Goal: Task Accomplishment & Management: Manage account settings

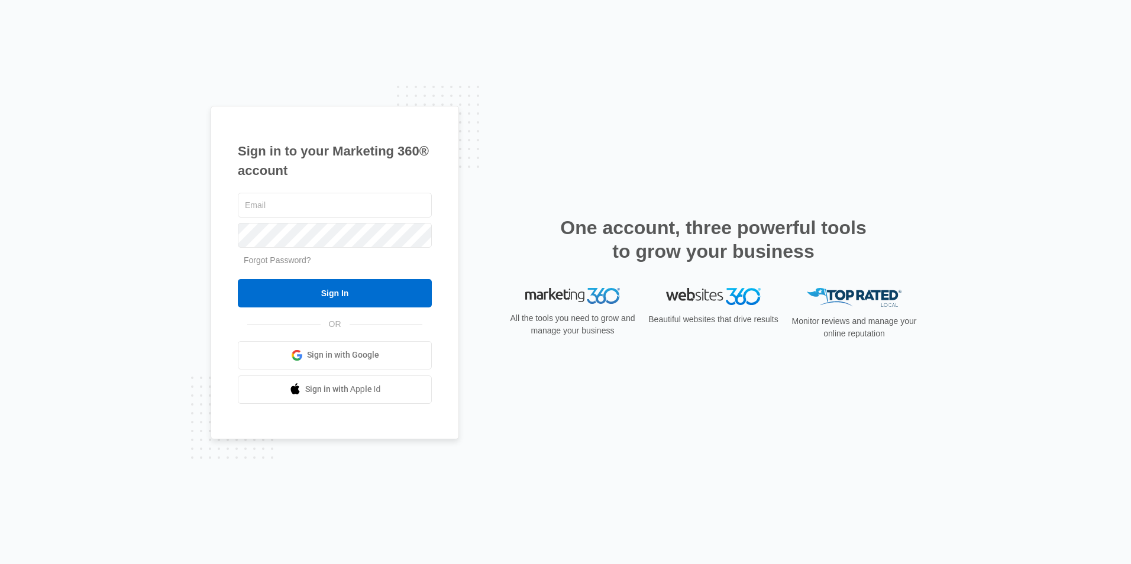
click at [320, 210] on input "text" at bounding box center [335, 205] width 194 height 25
type input "h"
paste input "susanbailey@baileystowinginc.com"
type input "susanbailey@baileystowinginc.com"
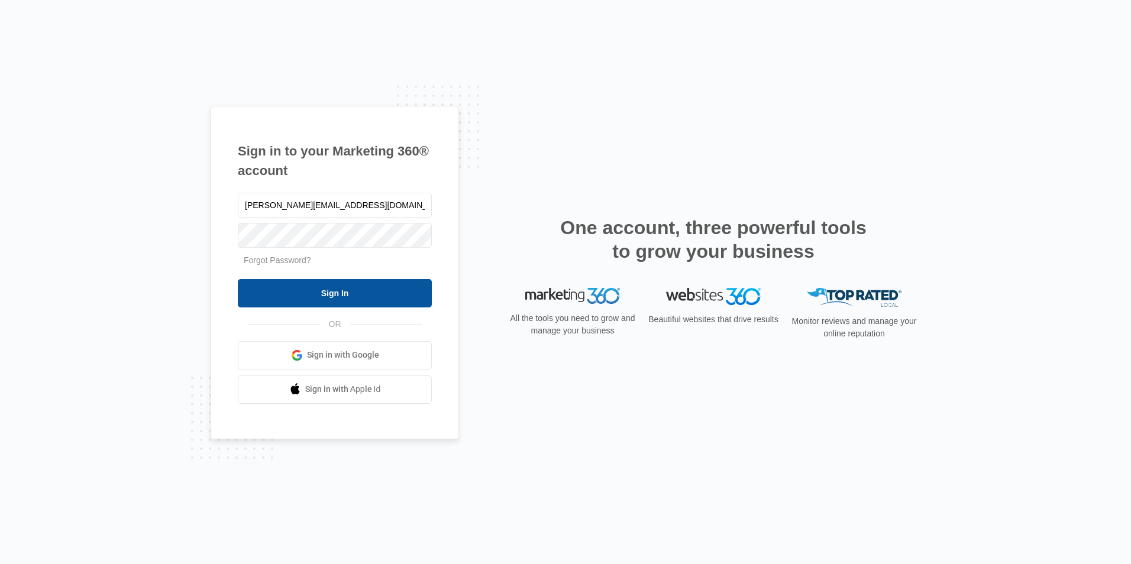
click at [369, 296] on input "Sign In" at bounding box center [335, 293] width 194 height 28
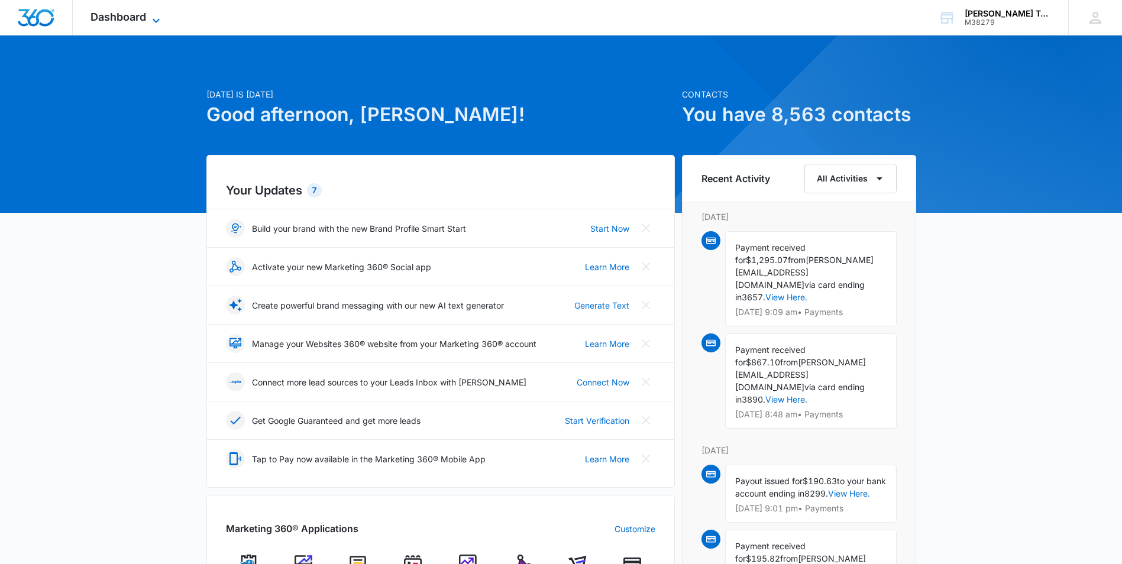
click at [146, 19] on span "Dashboard" at bounding box center [118, 17] width 56 height 12
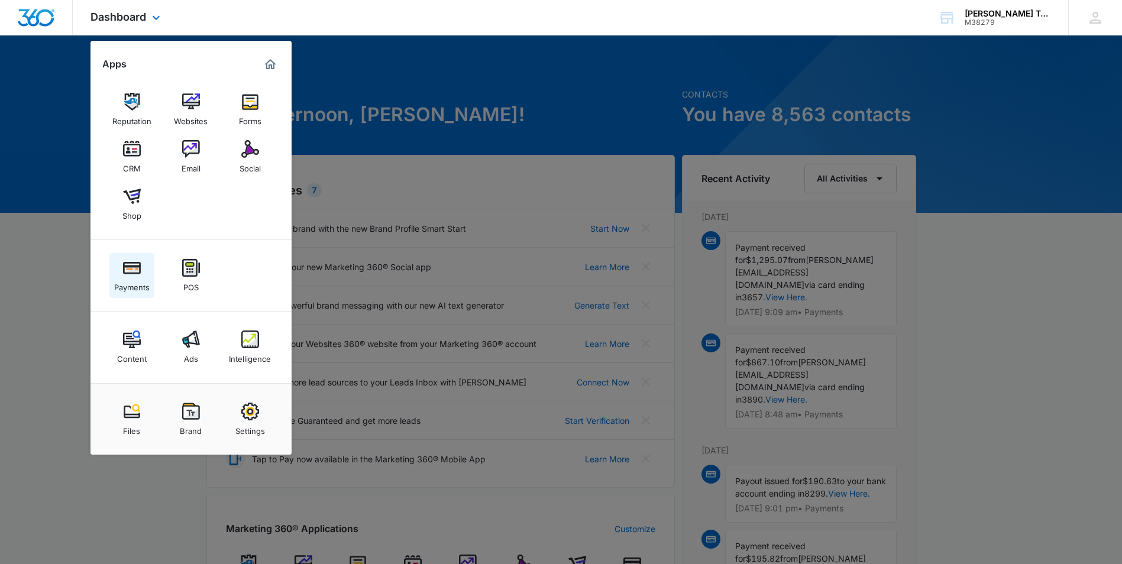
click at [135, 285] on div "Payments" at bounding box center [131, 284] width 35 height 15
